Goal: Task Accomplishment & Management: Manage account settings

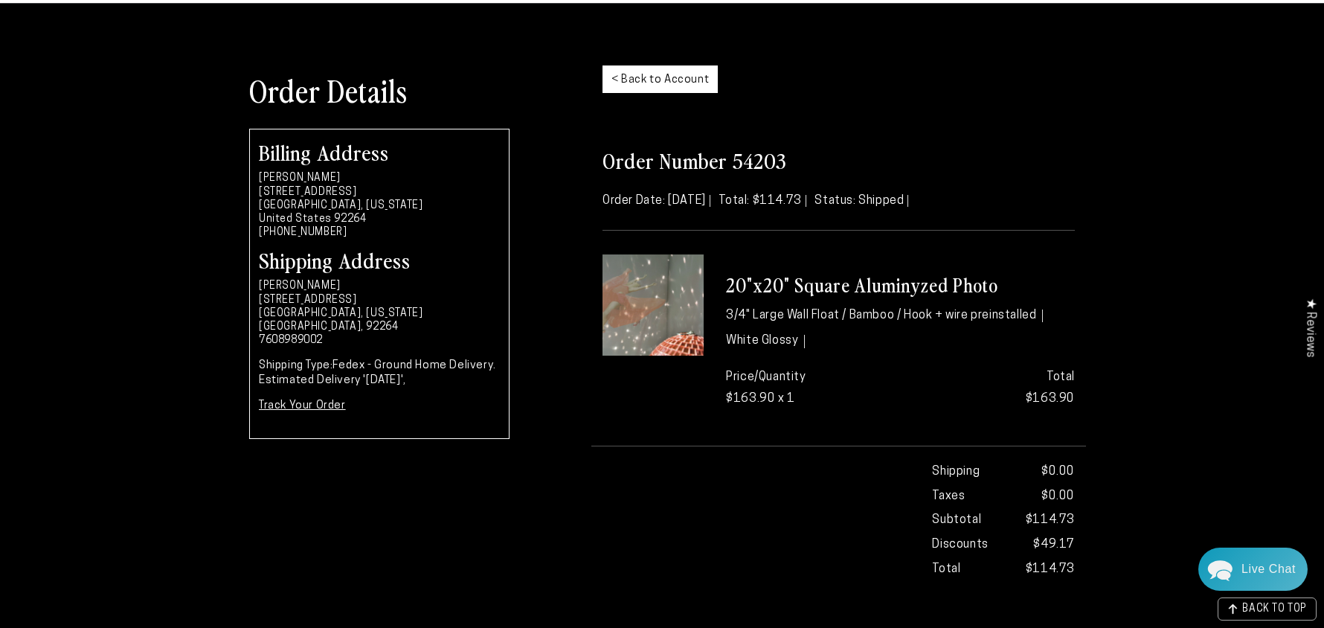
click at [684, 92] on link "< Back to Account" at bounding box center [659, 79] width 115 height 28
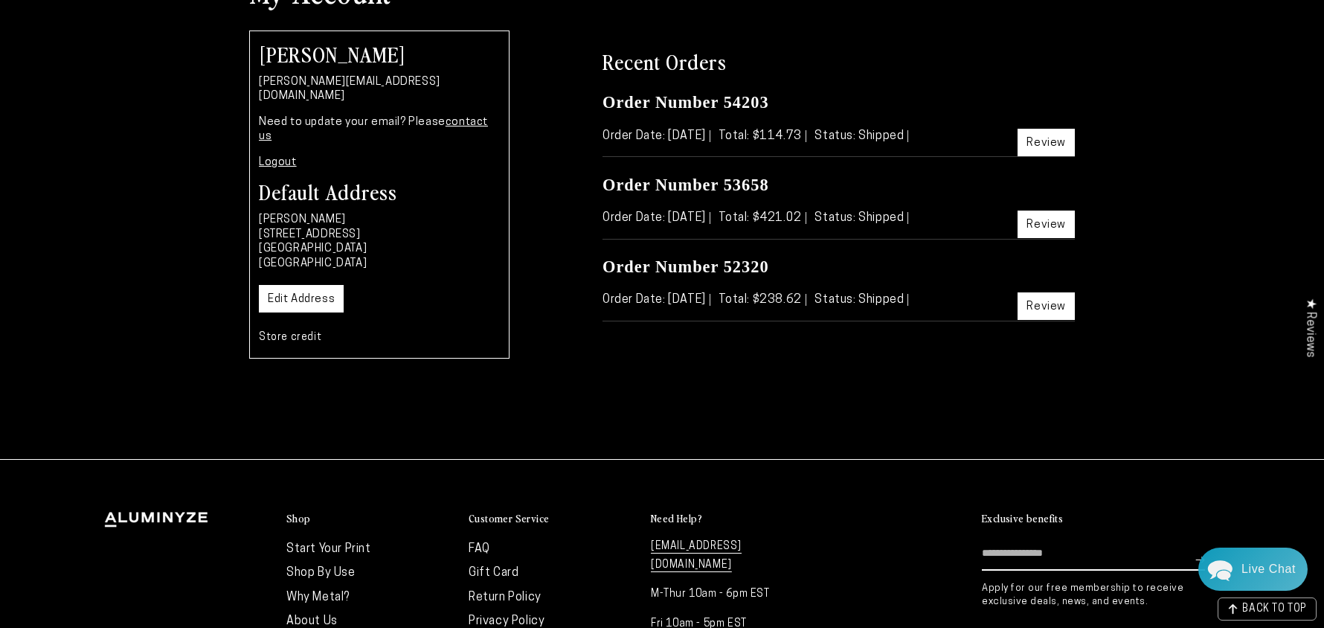
scroll to position [173, 0]
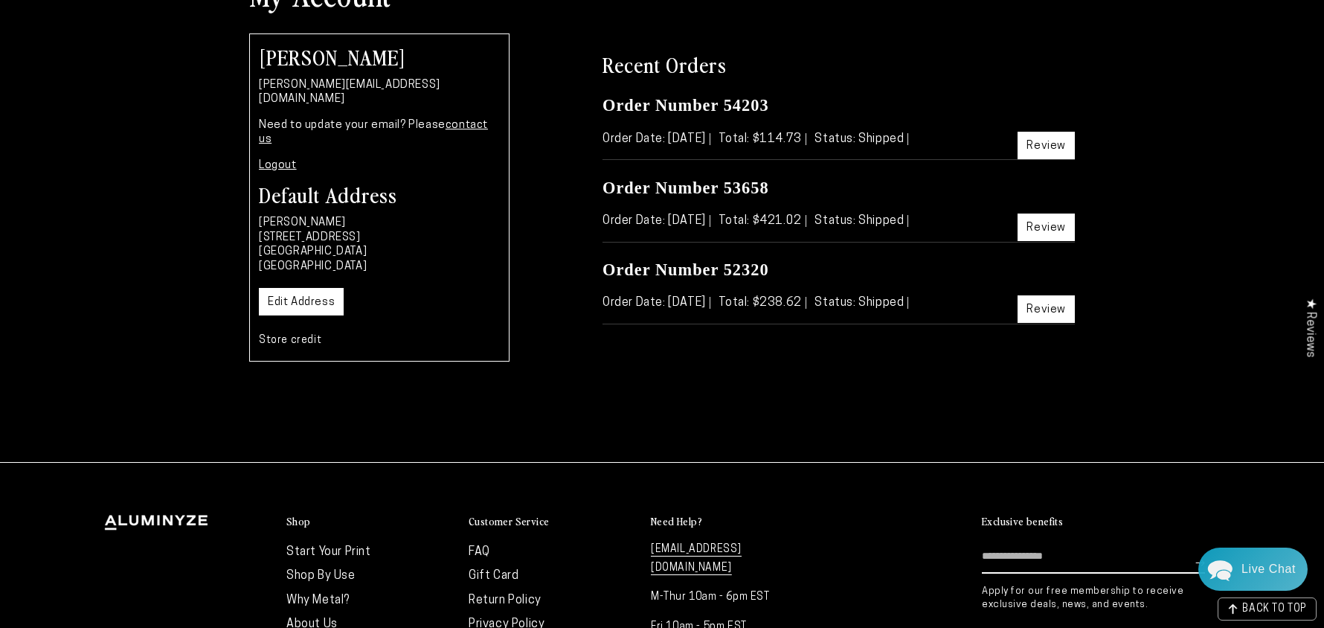
click at [1043, 159] on link "Review" at bounding box center [1045, 146] width 57 height 28
